Goal: Task Accomplishment & Management: Use online tool/utility

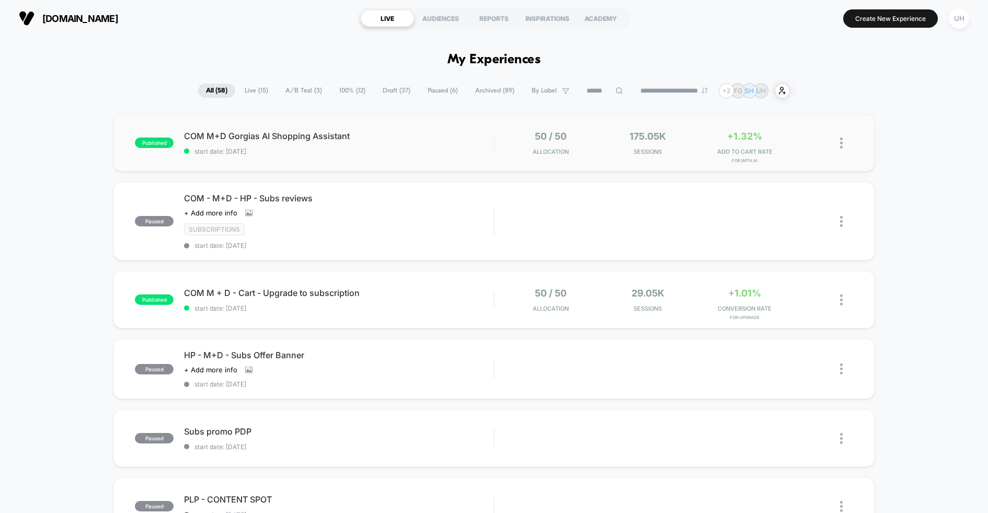
click at [436, 128] on div "published COM M+D Gorgias AI Shopping Assistant start date: [DATE] 50 / 50 Allo…" at bounding box center [493, 142] width 760 height 57
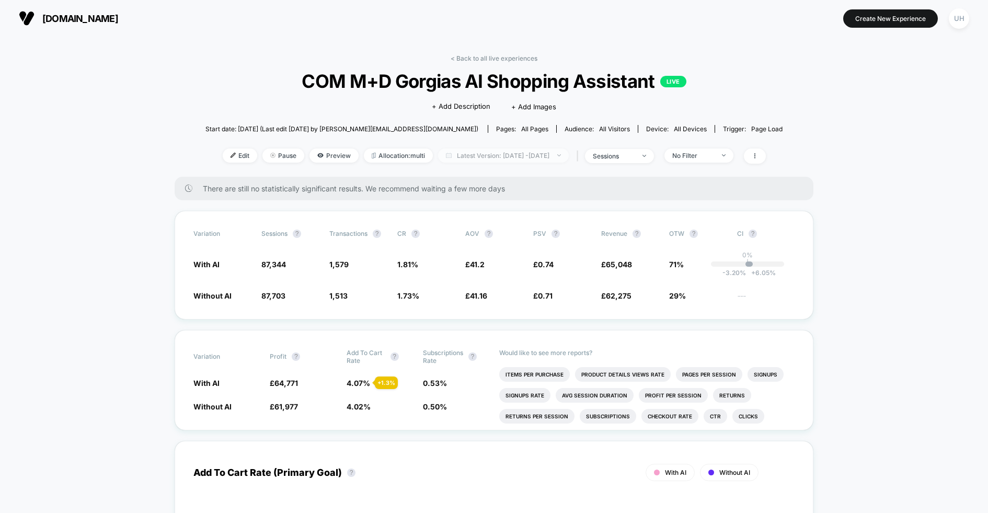
click at [527, 160] on span "Latest Version: [DATE] - [DATE]" at bounding box center [503, 155] width 131 height 14
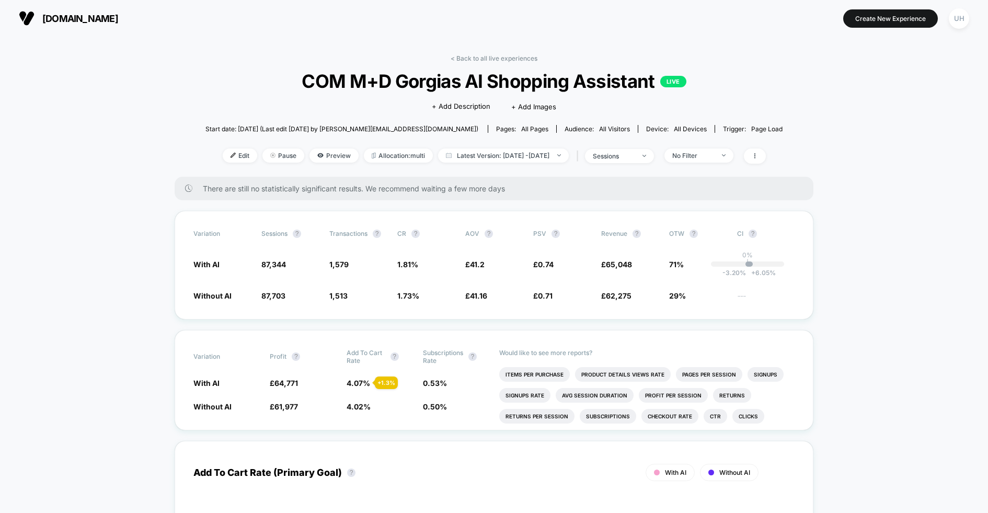
click at [758, 157] on icon at bounding box center [754, 156] width 6 height 6
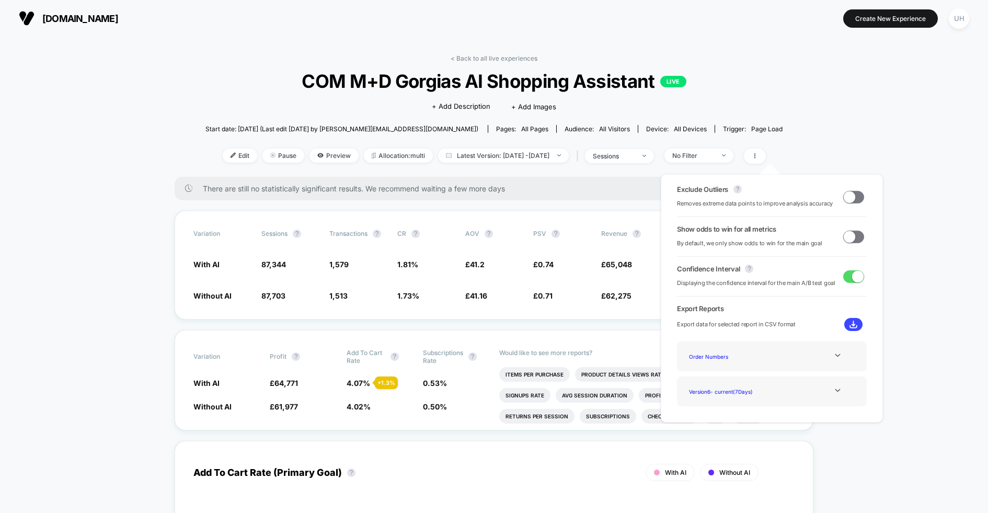
click at [773, 94] on div "< Back to all live experiences COM M+D Gorgias AI Shopping Assistant LIVE Click…" at bounding box center [493, 115] width 577 height 122
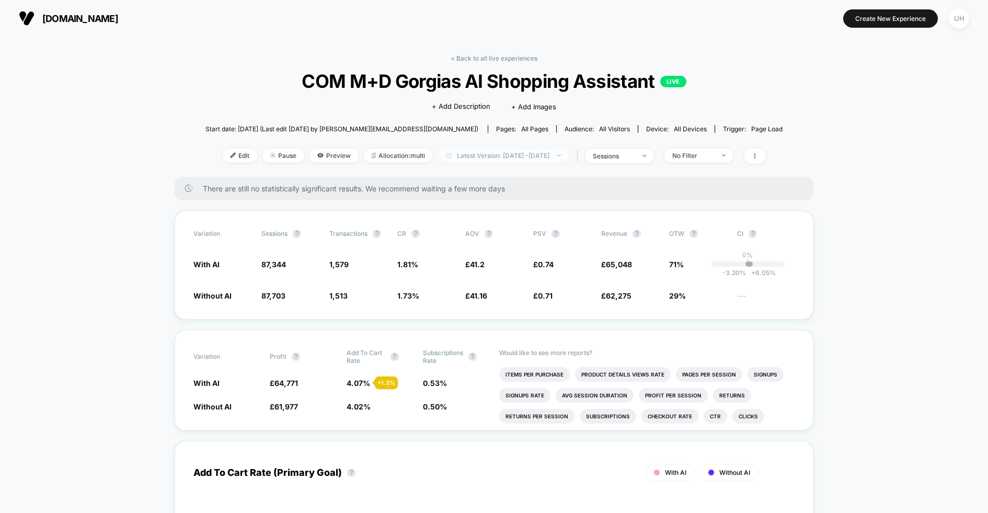
click at [529, 156] on span "Latest Version: [DATE] - [DATE]" at bounding box center [503, 155] width 131 height 14
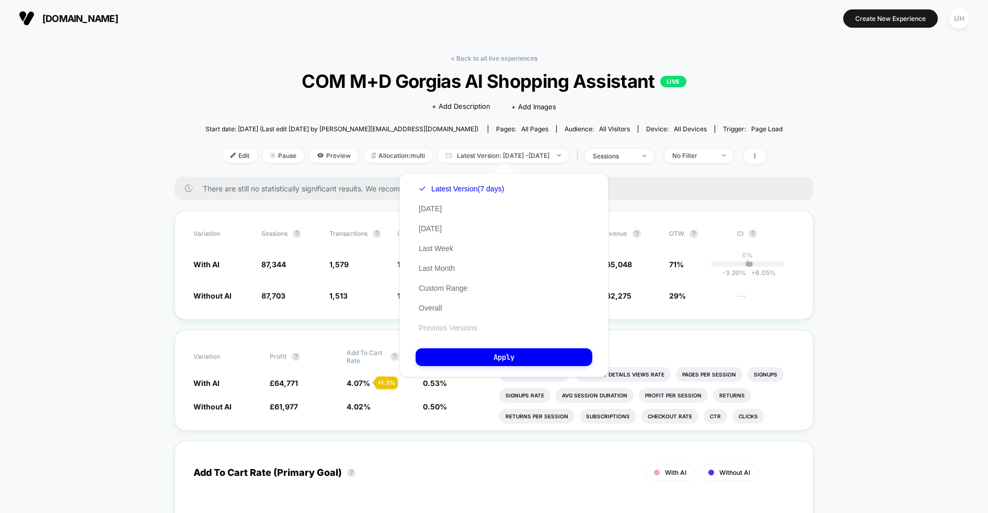
click at [453, 326] on button "Previous Versions" at bounding box center [447, 327] width 65 height 9
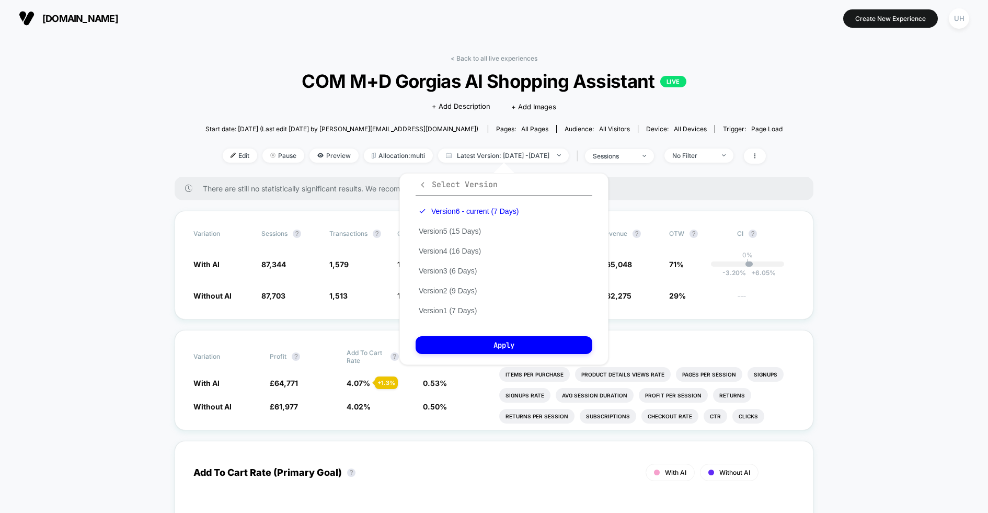
click at [422, 183] on icon "button" at bounding box center [423, 185] width 8 height 8
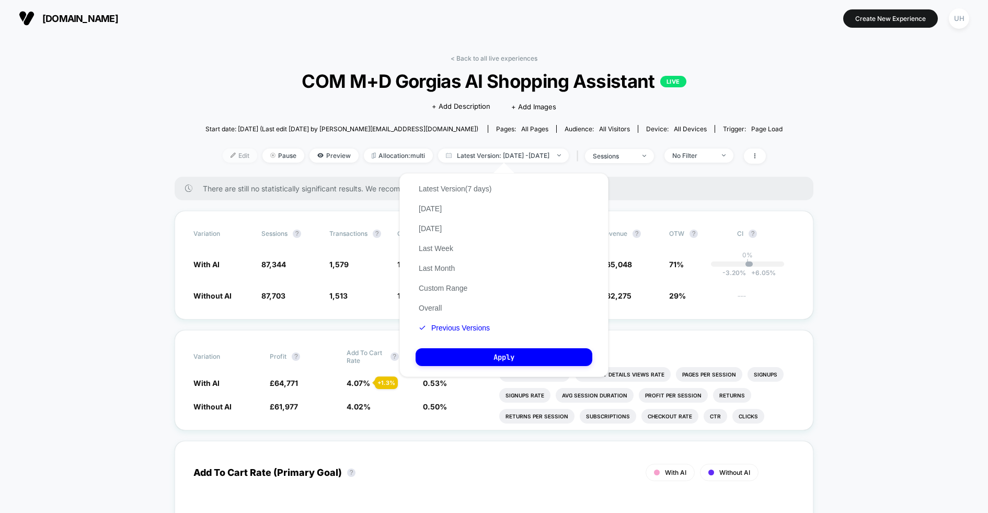
click at [223, 157] on span "Edit" at bounding box center [240, 155] width 34 height 14
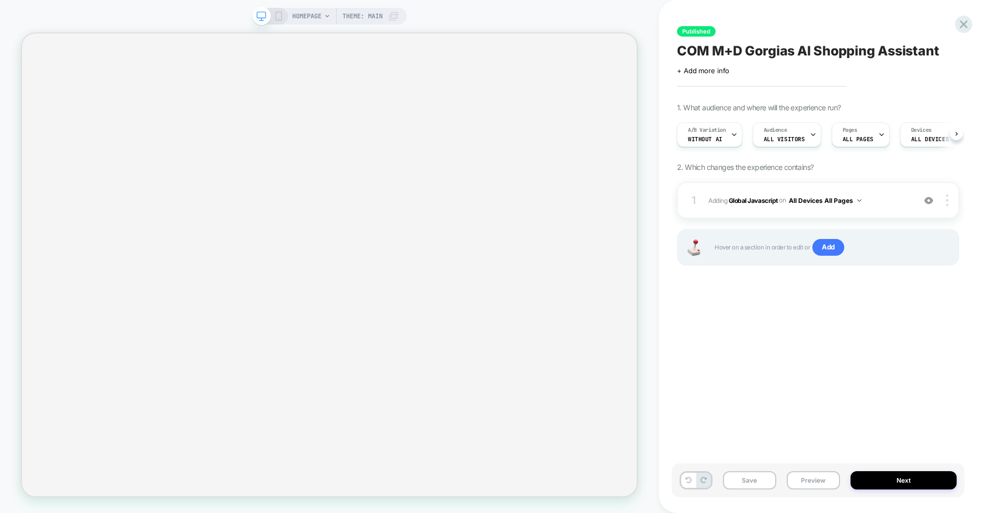
scroll to position [0, 1]
click at [916, 481] on button "Next" at bounding box center [903, 480] width 107 height 18
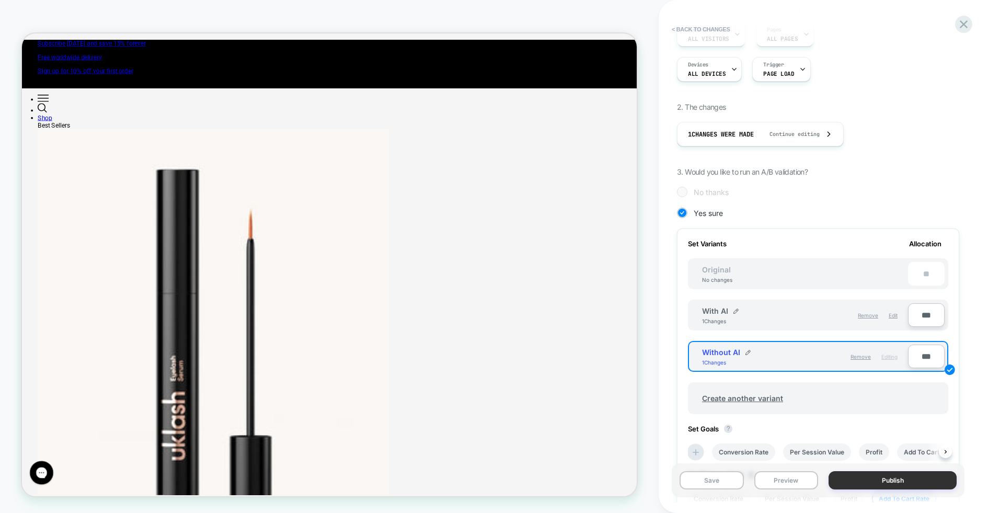
scroll to position [0, 0]
click at [871, 479] on button "Publish" at bounding box center [892, 480] width 128 height 18
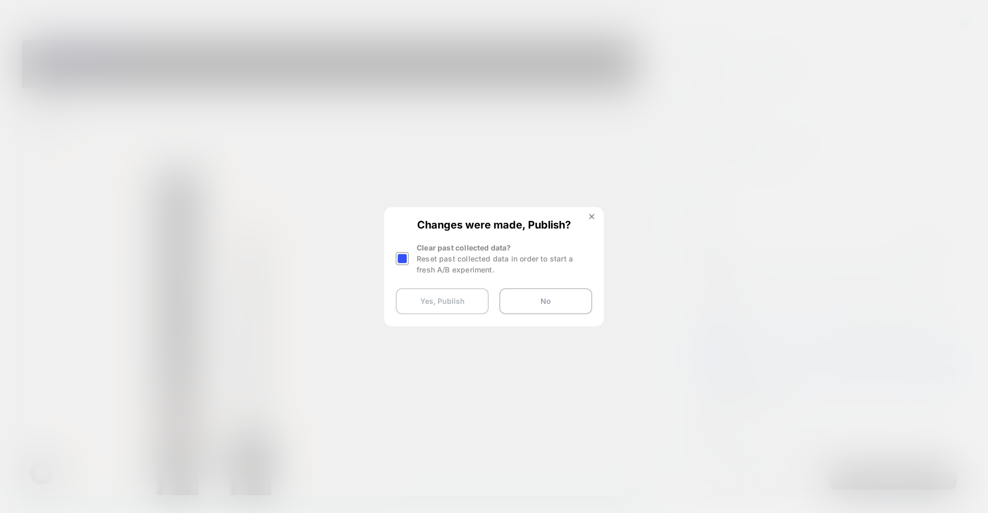
click at [459, 296] on button "Yes, Publish" at bounding box center [442, 301] width 93 height 26
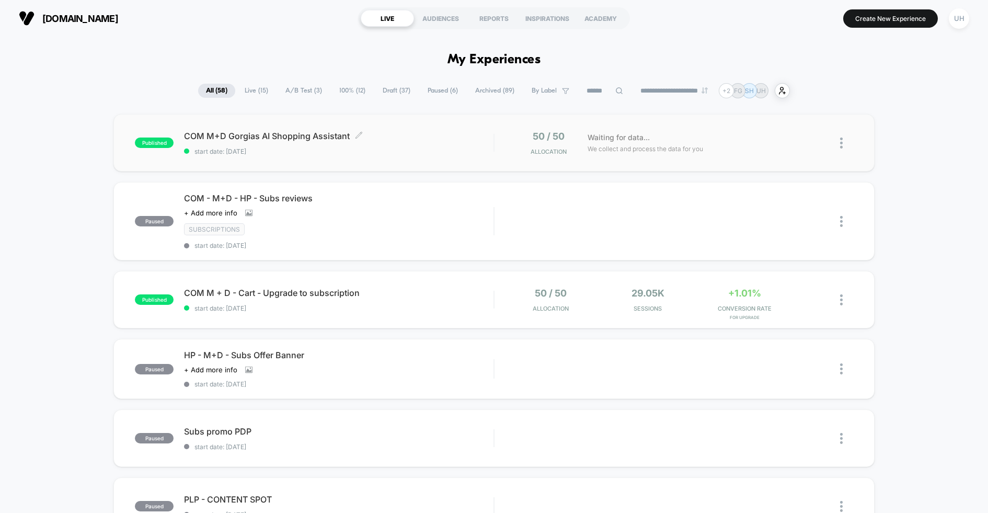
click at [349, 150] on span "start date: [DATE]" at bounding box center [338, 151] width 309 height 8
